Goal: Transaction & Acquisition: Purchase product/service

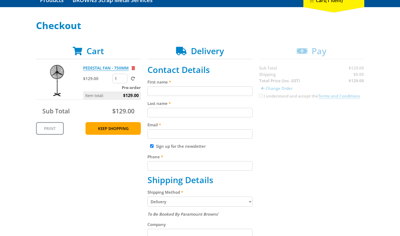
scroll to position [63, 0]
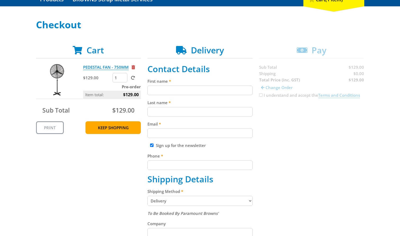
click at [182, 89] on input "First name" at bounding box center [199, 91] width 105 height 10
paste input "[PERSON_NAME]"
type input "[PERSON_NAME]"
click at [179, 109] on input "Last name" at bounding box center [199, 112] width 105 height 10
paste input "[PERSON_NAME]"
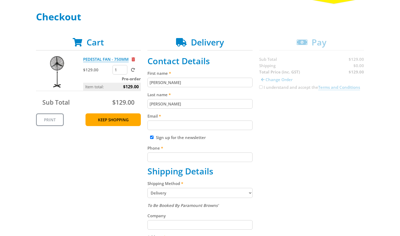
scroll to position [72, 0]
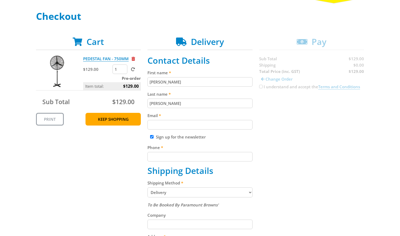
type input "[PERSON_NAME]"
click at [168, 123] on input "Email" at bounding box center [199, 125] width 105 height 10
paste input "[EMAIL_ADDRESS][DOMAIN_NAME]"
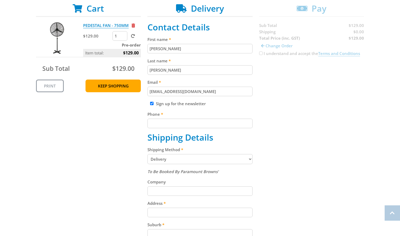
scroll to position [117, 0]
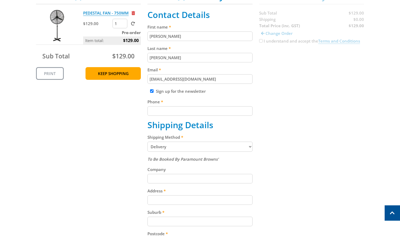
type input "[EMAIL_ADDRESS][DOMAIN_NAME]"
click at [152, 116] on fieldset "Contact Details First name [PERSON_NAME] Last name [PERSON_NAME] Email [EMAIL_A…" at bounding box center [199, 174] width 105 height 329
click at [183, 112] on input "Phone" at bounding box center [199, 111] width 105 height 10
paste input "[PHONE_NUMBER]"
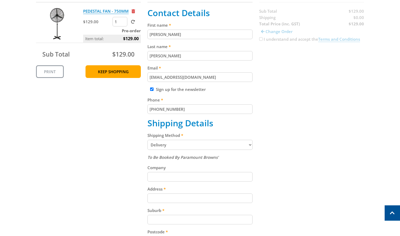
scroll to position [179, 0]
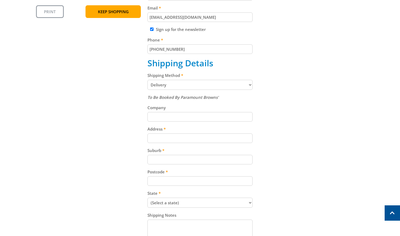
type input "[PHONE_NUMBER]"
click at [168, 132] on div "Address" at bounding box center [199, 134] width 105 height 17
click at [175, 141] on input "Address" at bounding box center [199, 139] width 105 height 10
paste input "[STREET_ADDRESS]"
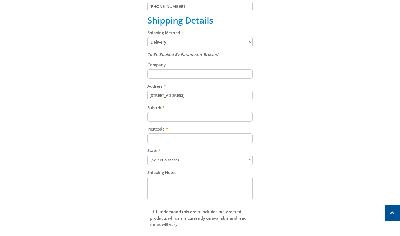
scroll to position [225, 0]
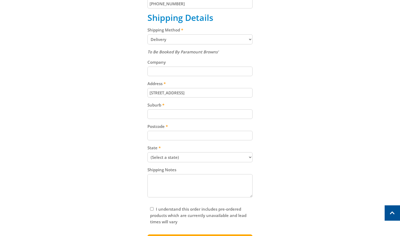
type input "[STREET_ADDRESS]"
click at [171, 115] on input "Suburb" at bounding box center [199, 114] width 105 height 10
paste input "Gepps Cross"
type input "Gepps Cross"
click at [168, 135] on input "Postcode" at bounding box center [199, 136] width 105 height 10
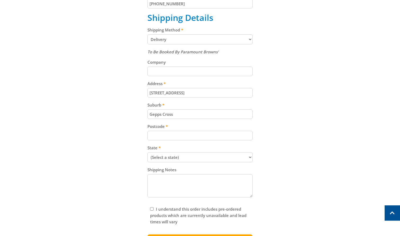
paste input "5094"
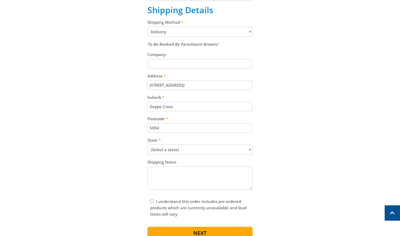
scroll to position [233, 0]
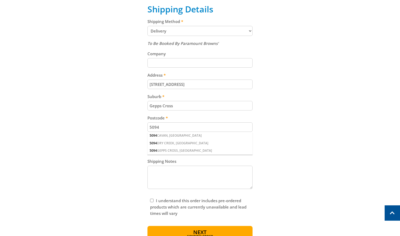
type input "5094"
click at [190, 148] on select "(Select a state) [GEOGRAPHIC_DATA] [GEOGRAPHIC_DATA] [GEOGRAPHIC_DATA] [GEOGRAP…" at bounding box center [199, 149] width 105 height 10
select select "SA"
click at [147, 144] on select "(Select a state) [GEOGRAPHIC_DATA] [GEOGRAPHIC_DATA] [GEOGRAPHIC_DATA] [GEOGRAP…" at bounding box center [199, 149] width 105 height 10
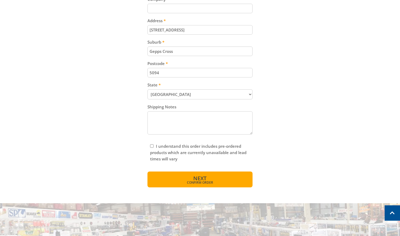
scroll to position [298, 0]
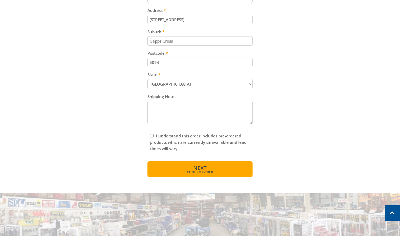
click at [213, 171] on span "Confirm order" at bounding box center [200, 172] width 82 height 3
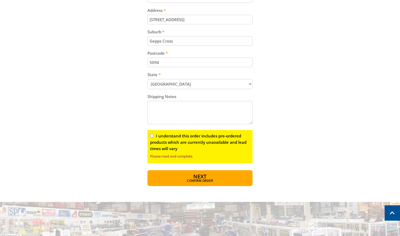
click at [153, 136] on input "I understand this order includes pre-ordered products which are currently unava…" at bounding box center [151, 135] width 3 height 3
checkbox input "true"
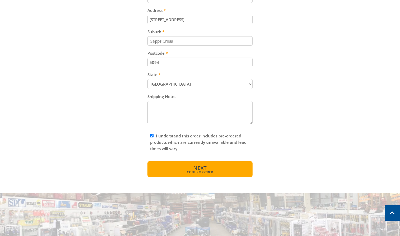
click at [214, 170] on button "Next Confirm order" at bounding box center [199, 169] width 105 height 16
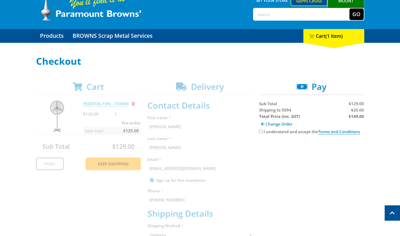
scroll to position [26, 0]
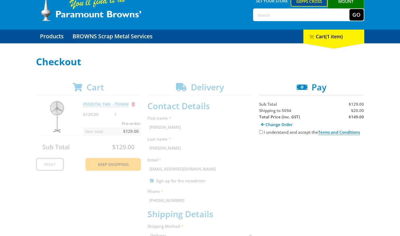
click at [360, 117] on strong "$149.00" at bounding box center [355, 116] width 15 height 5
copy strong "149.00"
click at [360, 110] on span "$20.00" at bounding box center [357, 110] width 13 height 5
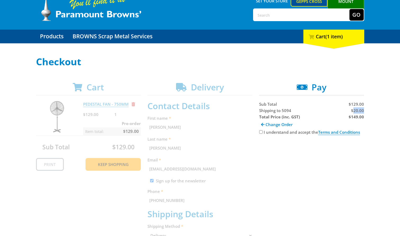
copy span "20.00"
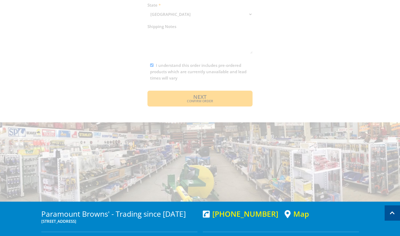
scroll to position [373, 0]
